Goal: Contribute content

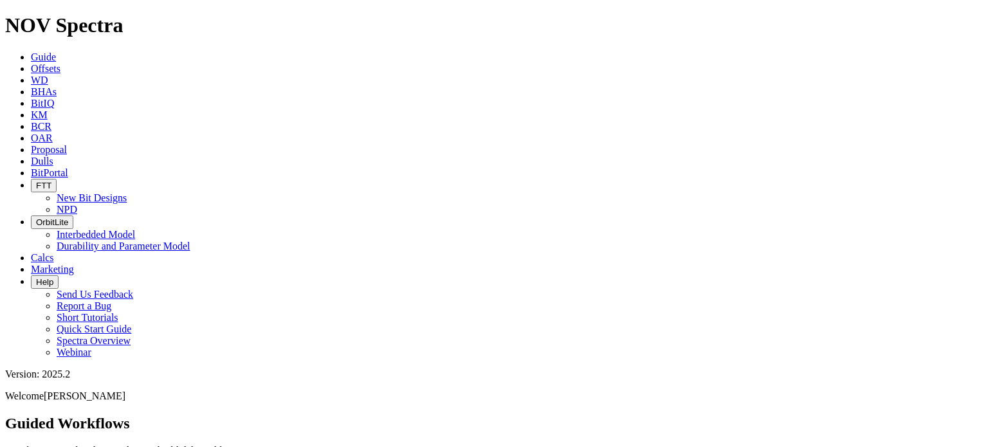
click at [48, 109] on span "KM" at bounding box center [39, 114] width 17 height 11
type input "[DATE]"
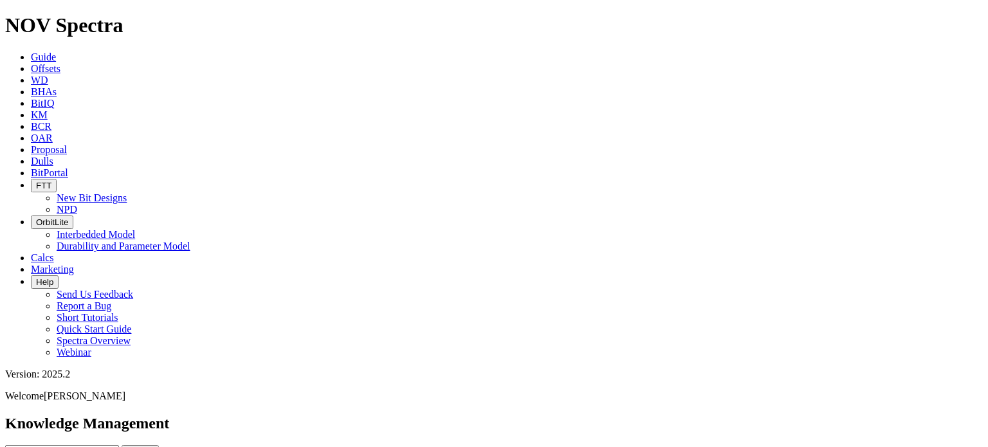
click at [31, 63] on icon at bounding box center [31, 68] width 0 height 11
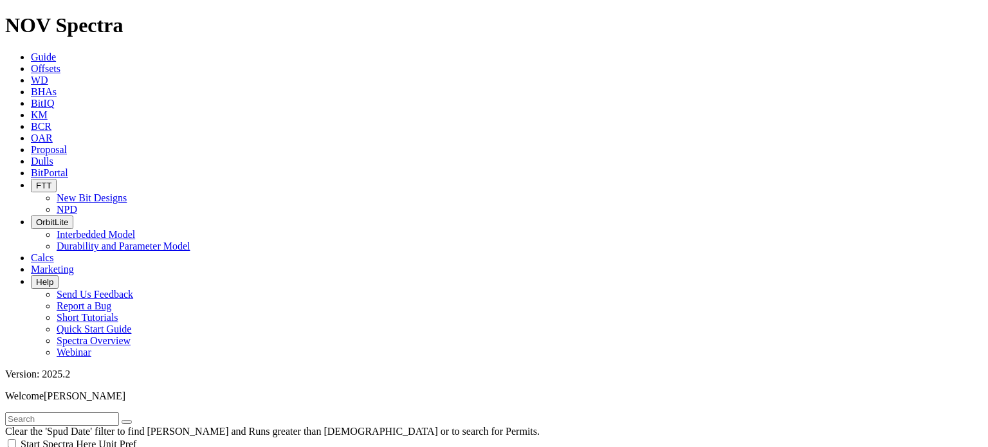
click at [72, 412] on input "text" at bounding box center [62, 419] width 114 height 14
type input "midnight"
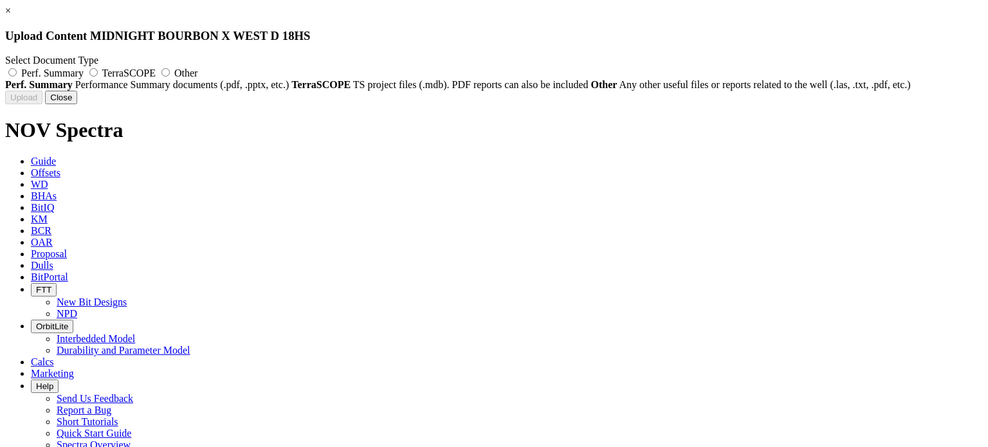
click at [84, 69] on span "Perf. Summary" at bounding box center [52, 73] width 62 height 11
click at [17, 69] on input "Perf. Summary" at bounding box center [12, 72] width 8 height 8
radio input "true"
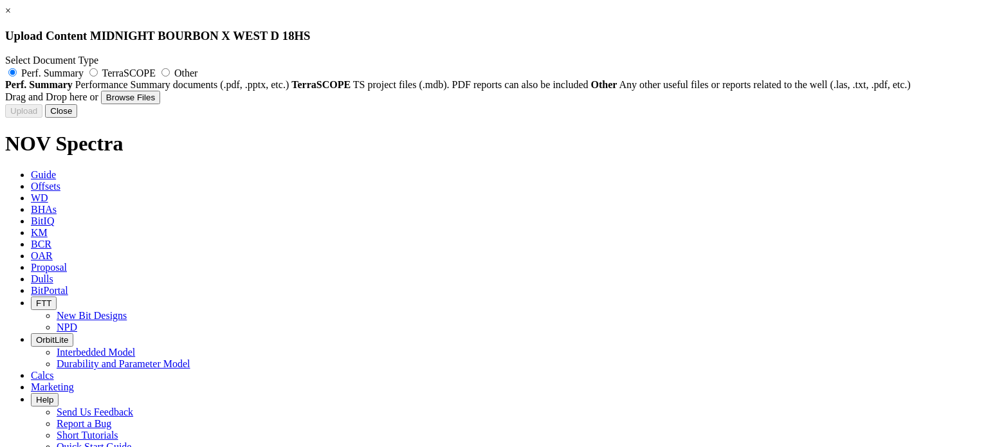
click at [160, 104] on button "Browse Files" at bounding box center [130, 98] width 59 height 14
type input "C:\fakepath\ReedHycalog - Record Longest Interval - Cactus 171 - Apache - [GEOG…"
type input "ReedHycalog - Record Longest Interval - Cactus 171 - Apache - [GEOGRAPHIC_DATA]…"
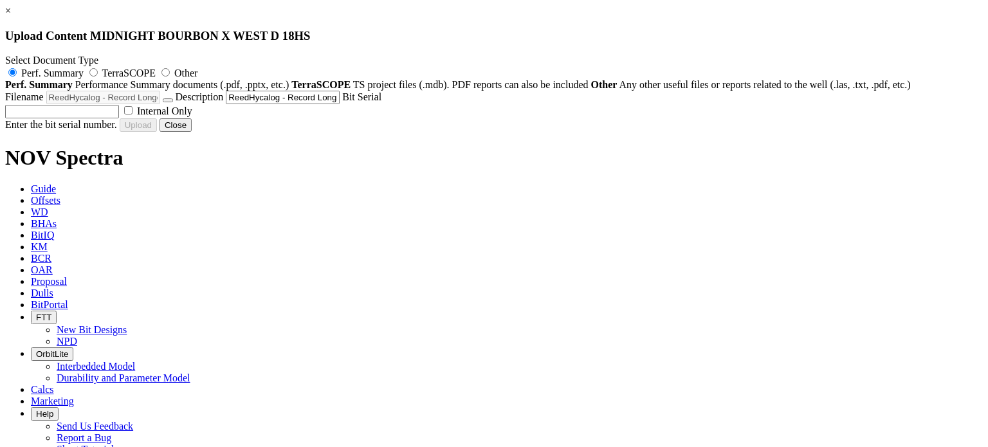
click at [119, 118] on input "text" at bounding box center [62, 112] width 114 height 14
type input "A320362"
click at [42, 132] on button "Upload" at bounding box center [23, 125] width 37 height 14
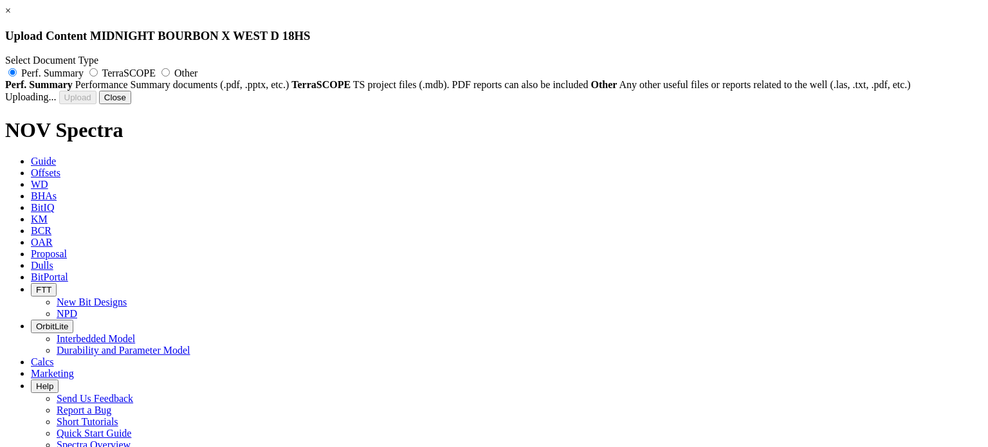
radio input "false"
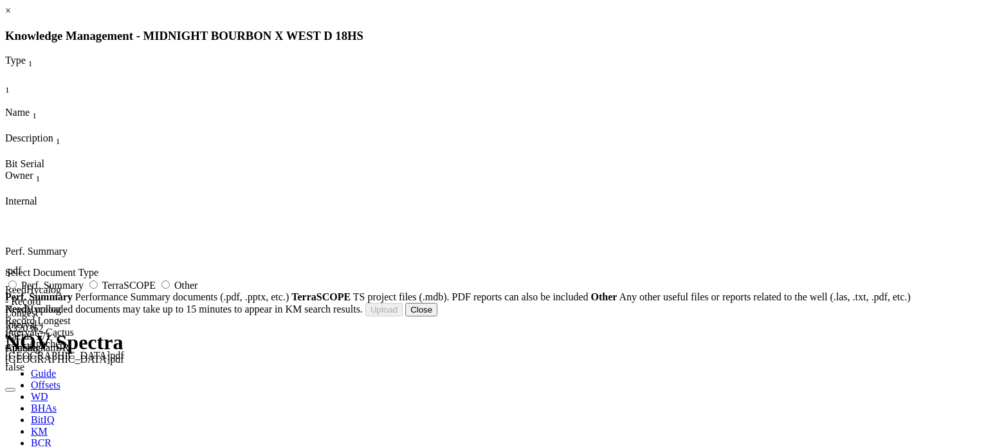
click at [437, 316] on button "Close" at bounding box center [421, 310] width 32 height 14
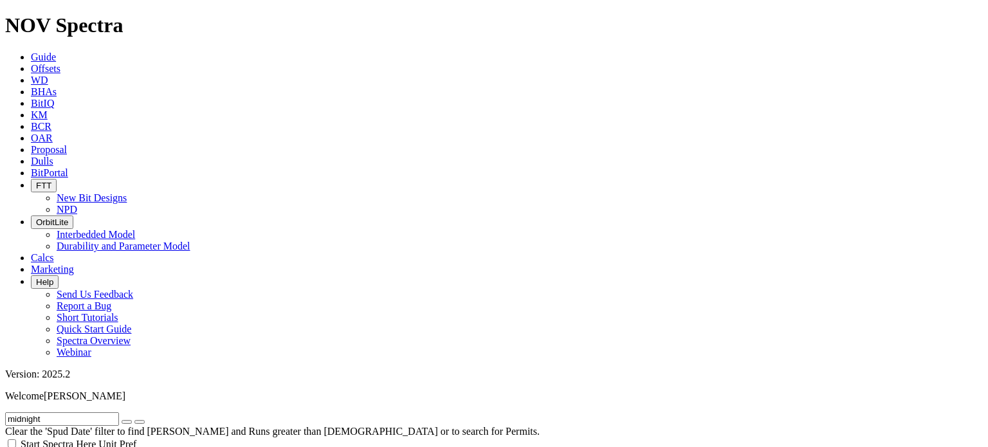
click at [31, 109] on icon at bounding box center [31, 114] width 0 height 11
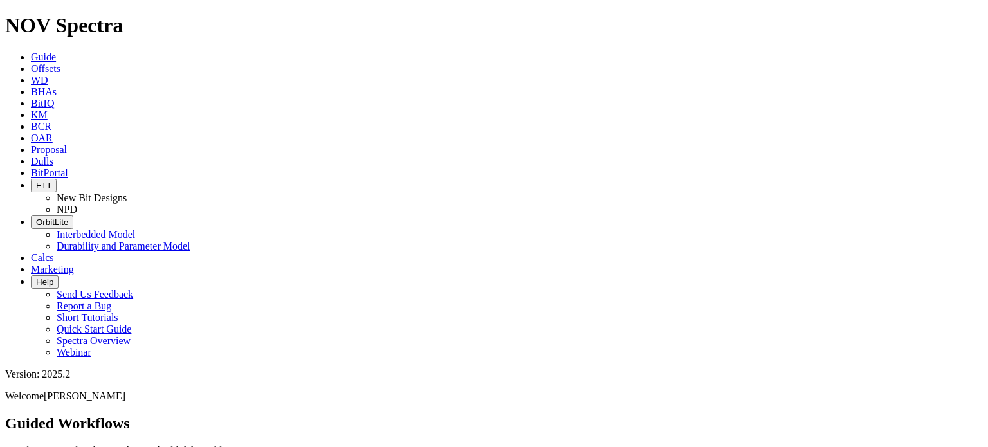
click at [31, 63] on icon at bounding box center [31, 68] width 0 height 11
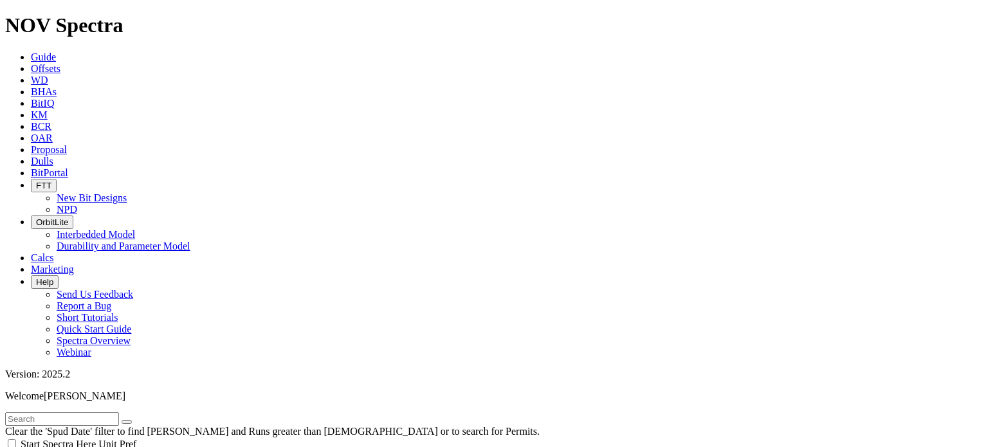
click at [102, 412] on input "text" at bounding box center [62, 419] width 114 height 14
type input "midnight"
click at [31, 109] on icon at bounding box center [31, 114] width 0 height 11
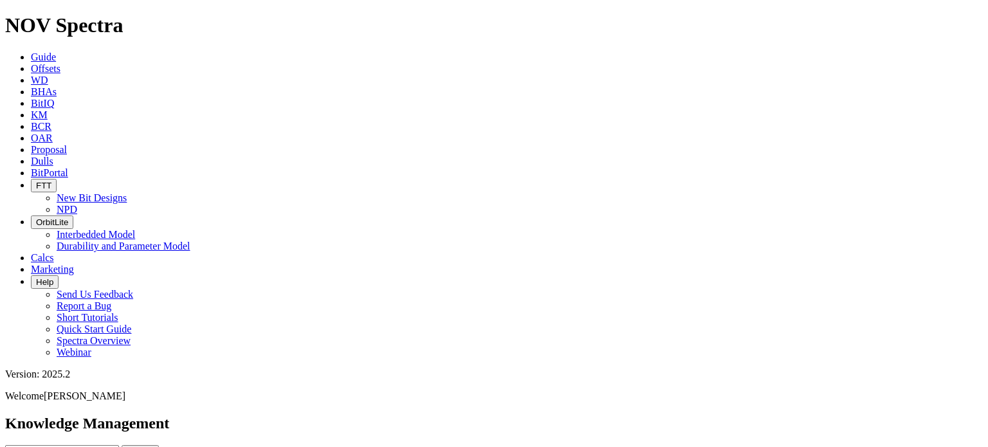
type input "[DATE]"
click at [0, 0] on div at bounding box center [0, 0] width 0 height 0
